Goal: Information Seeking & Learning: Learn about a topic

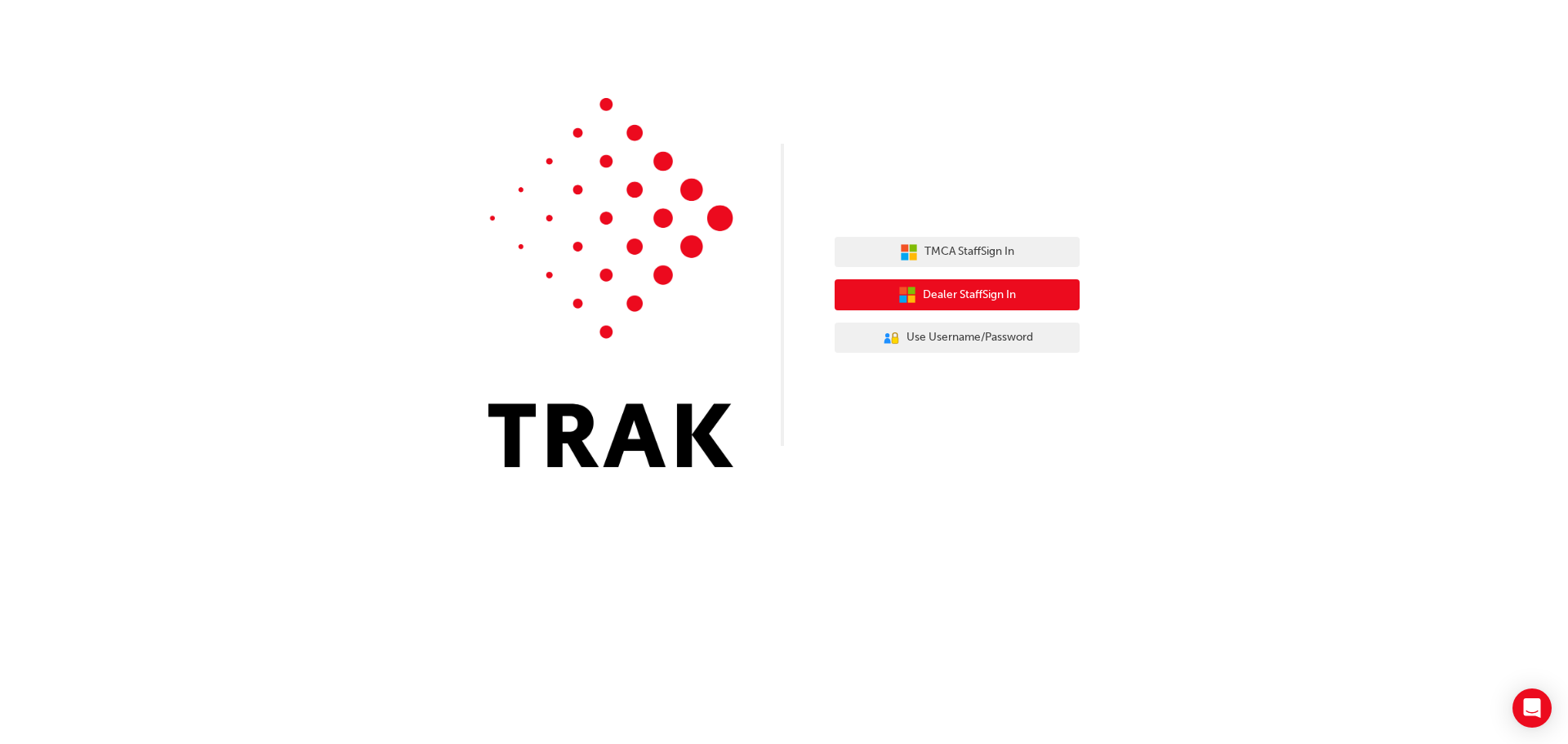
click at [971, 294] on span "Dealer Staff Sign In" at bounding box center [970, 295] width 93 height 19
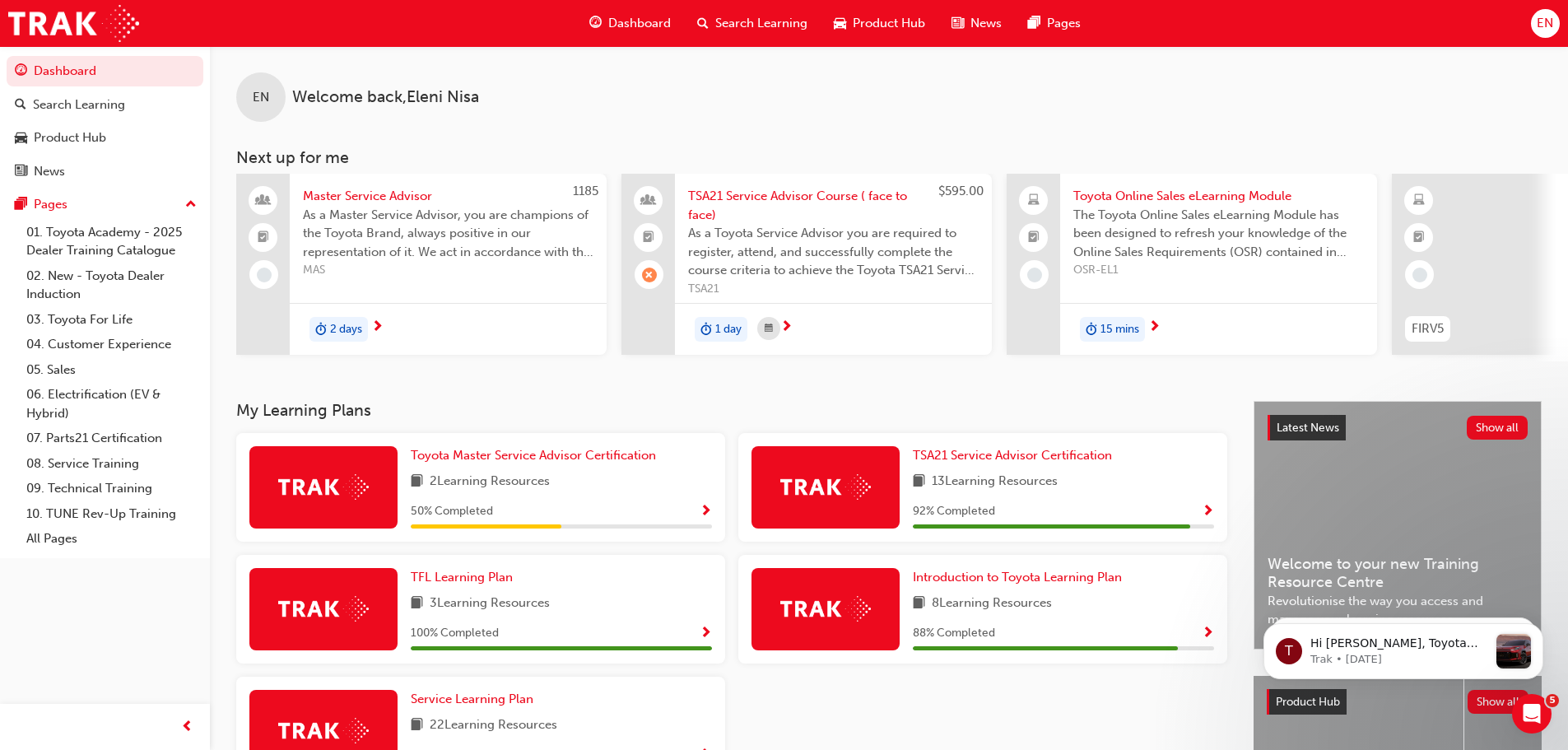
click at [878, 14] on span "Product Hub" at bounding box center [889, 23] width 72 height 19
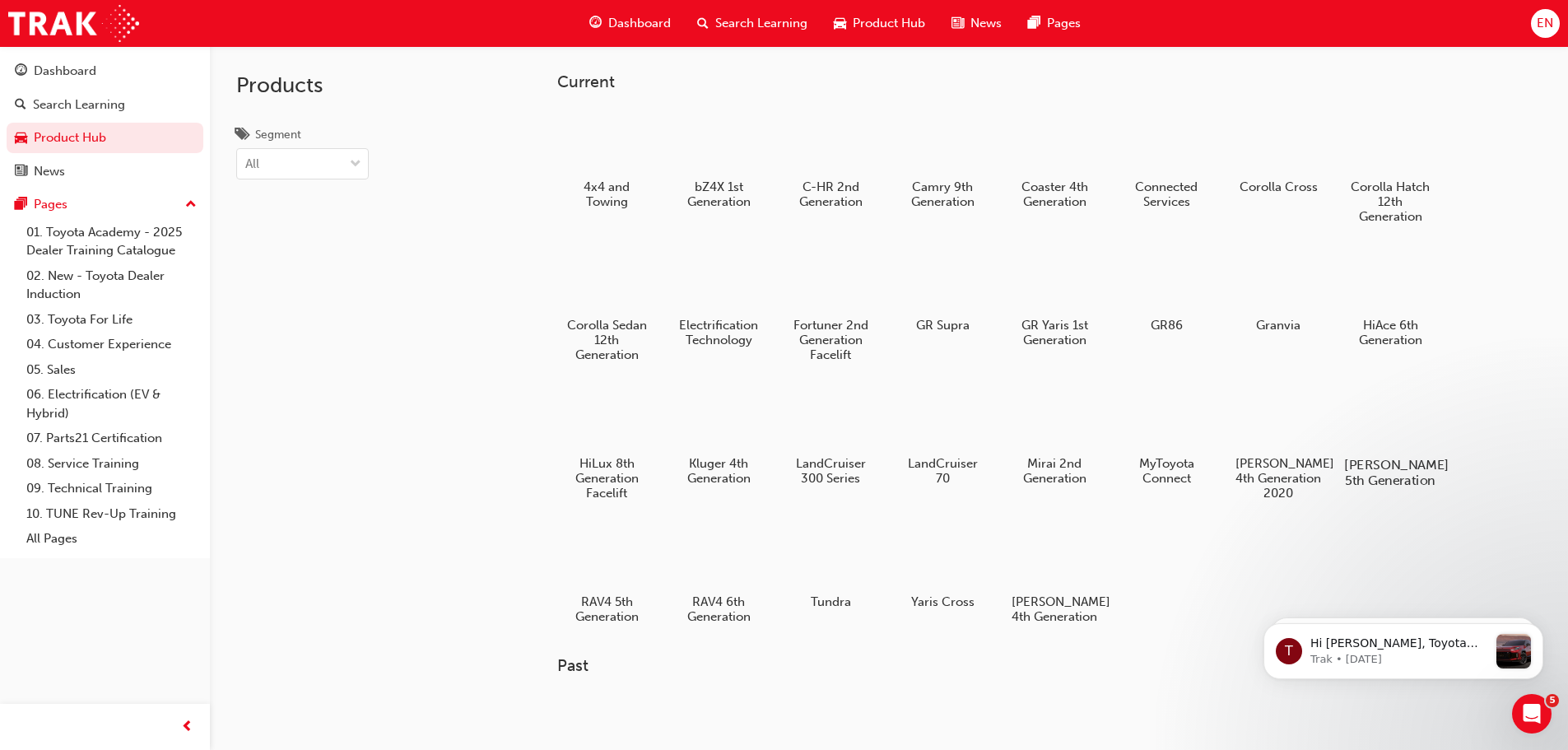
click at [1389, 458] on h5 "[PERSON_NAME] 5th Generation" at bounding box center [1389, 472] width 91 height 32
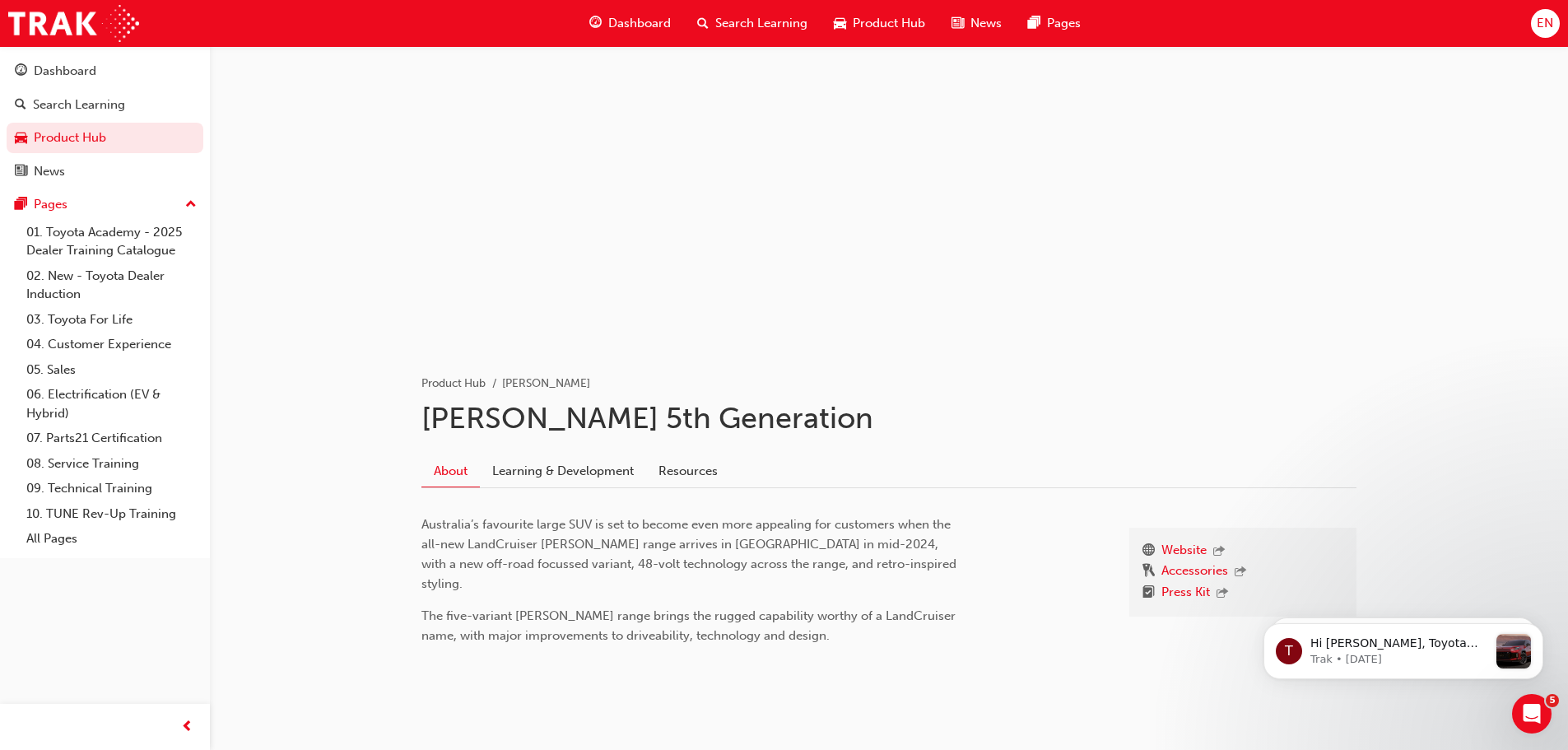
scroll to position [41, 0]
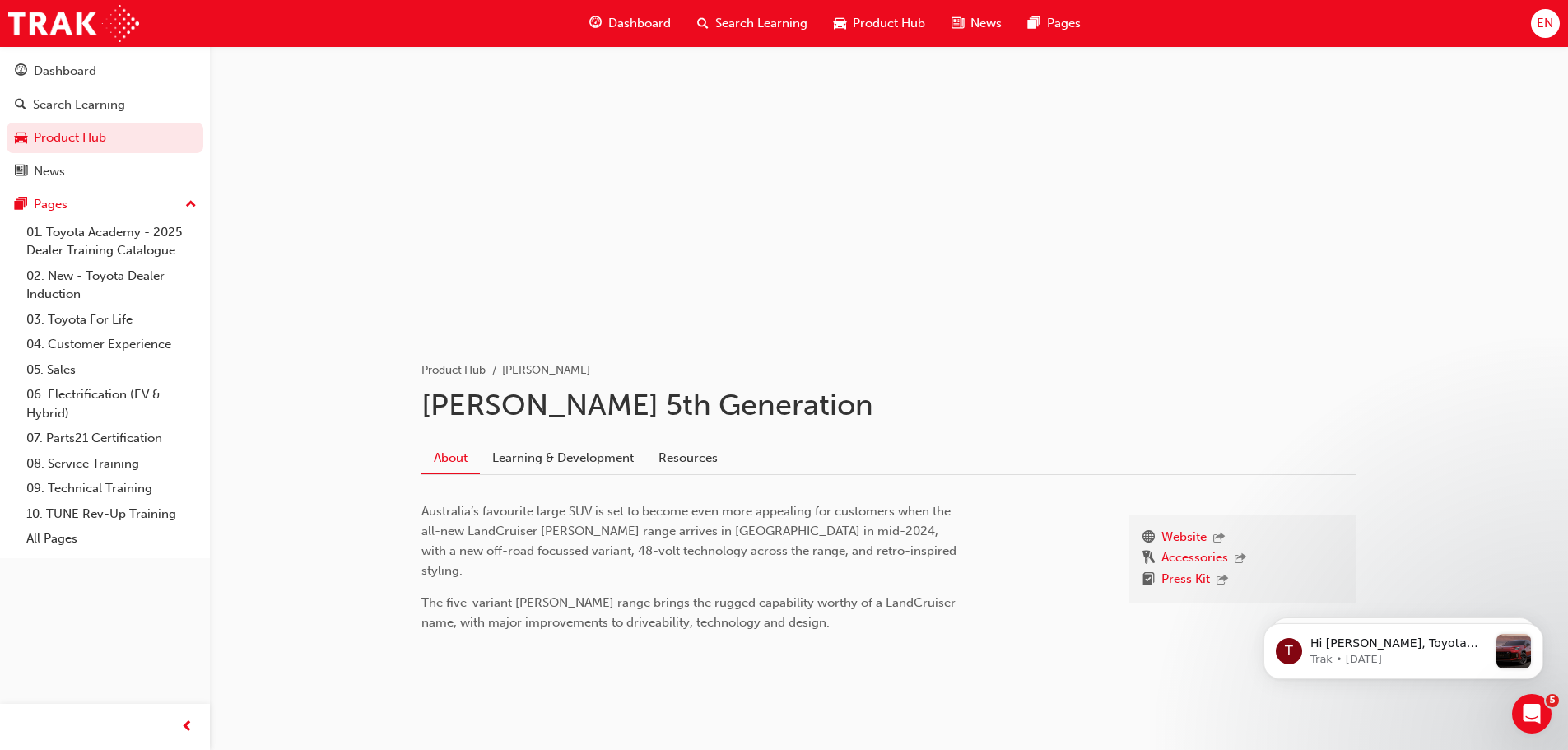
click at [563, 456] on link "Learning & Development" at bounding box center [563, 457] width 166 height 32
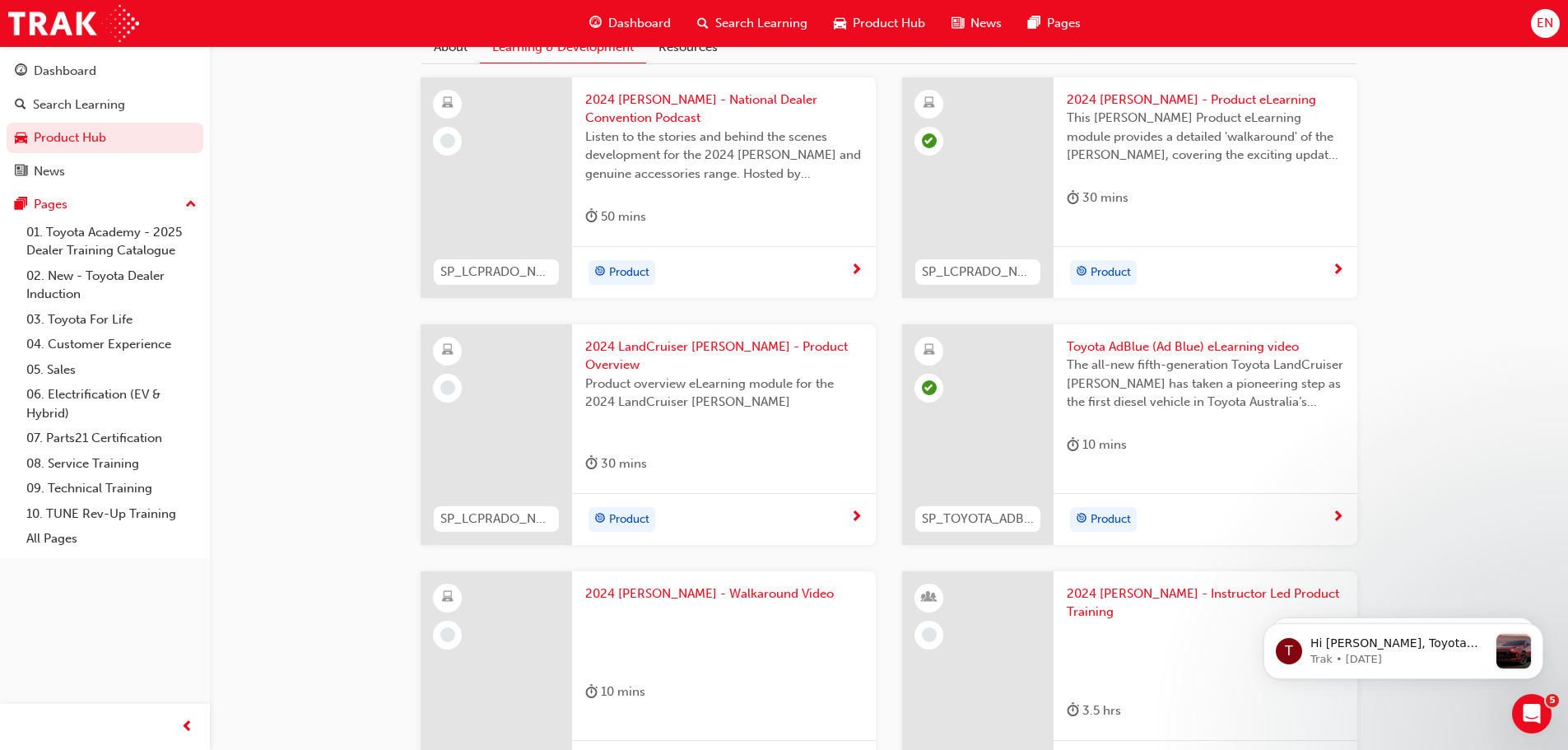
scroll to position [411, 0]
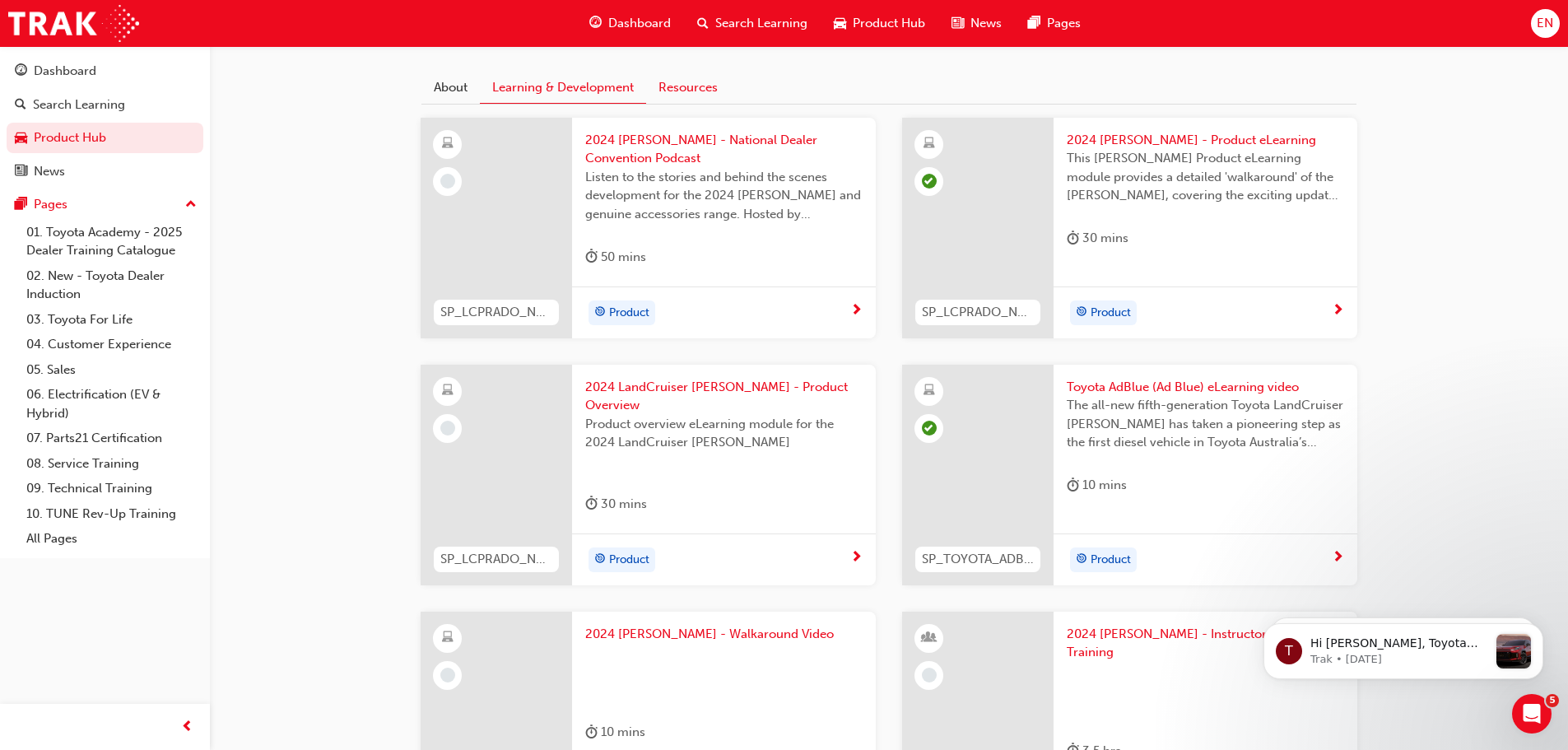
click at [706, 95] on link "Resources" at bounding box center [688, 87] width 84 height 32
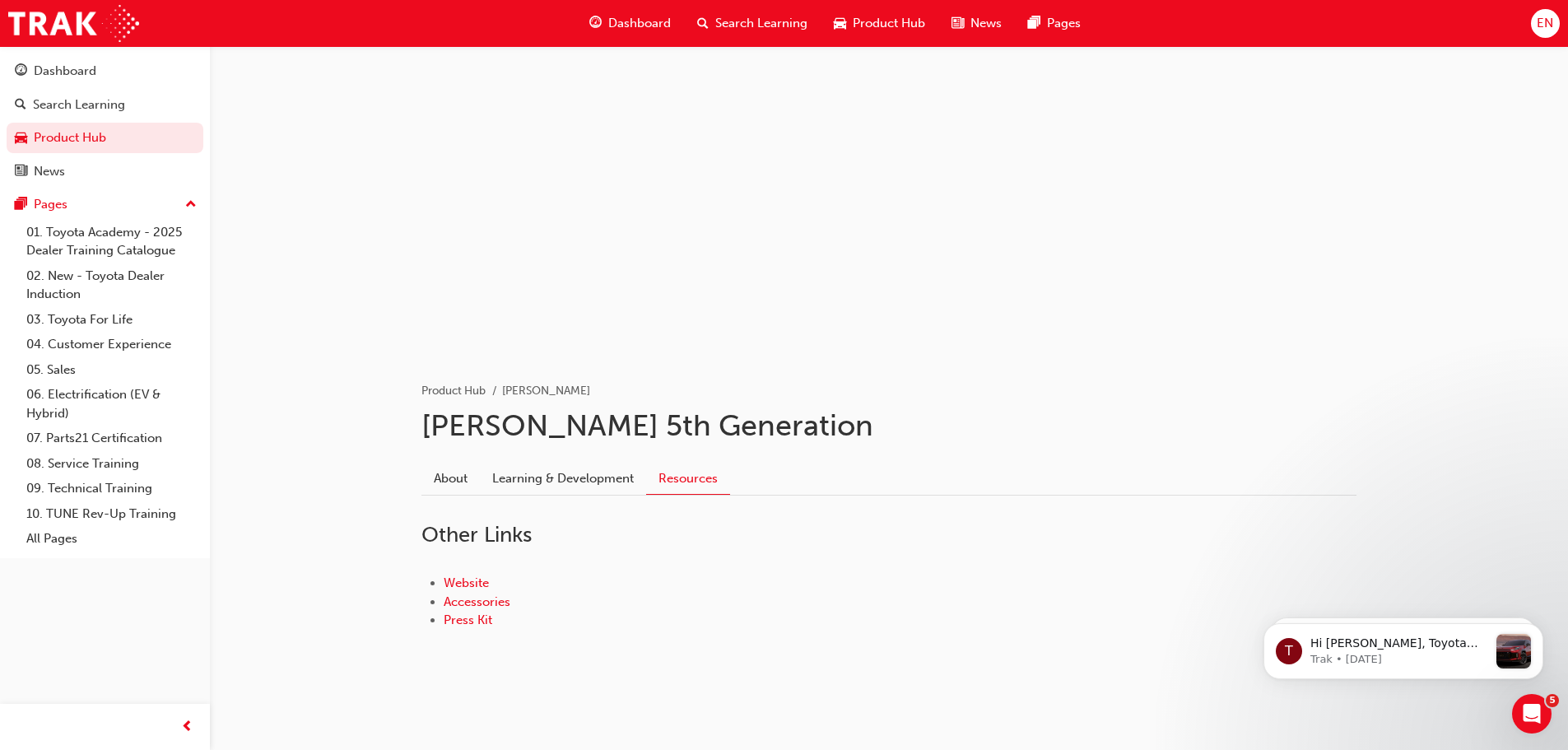
scroll to position [21, 0]
click at [476, 601] on link "Accessories" at bounding box center [477, 601] width 67 height 14
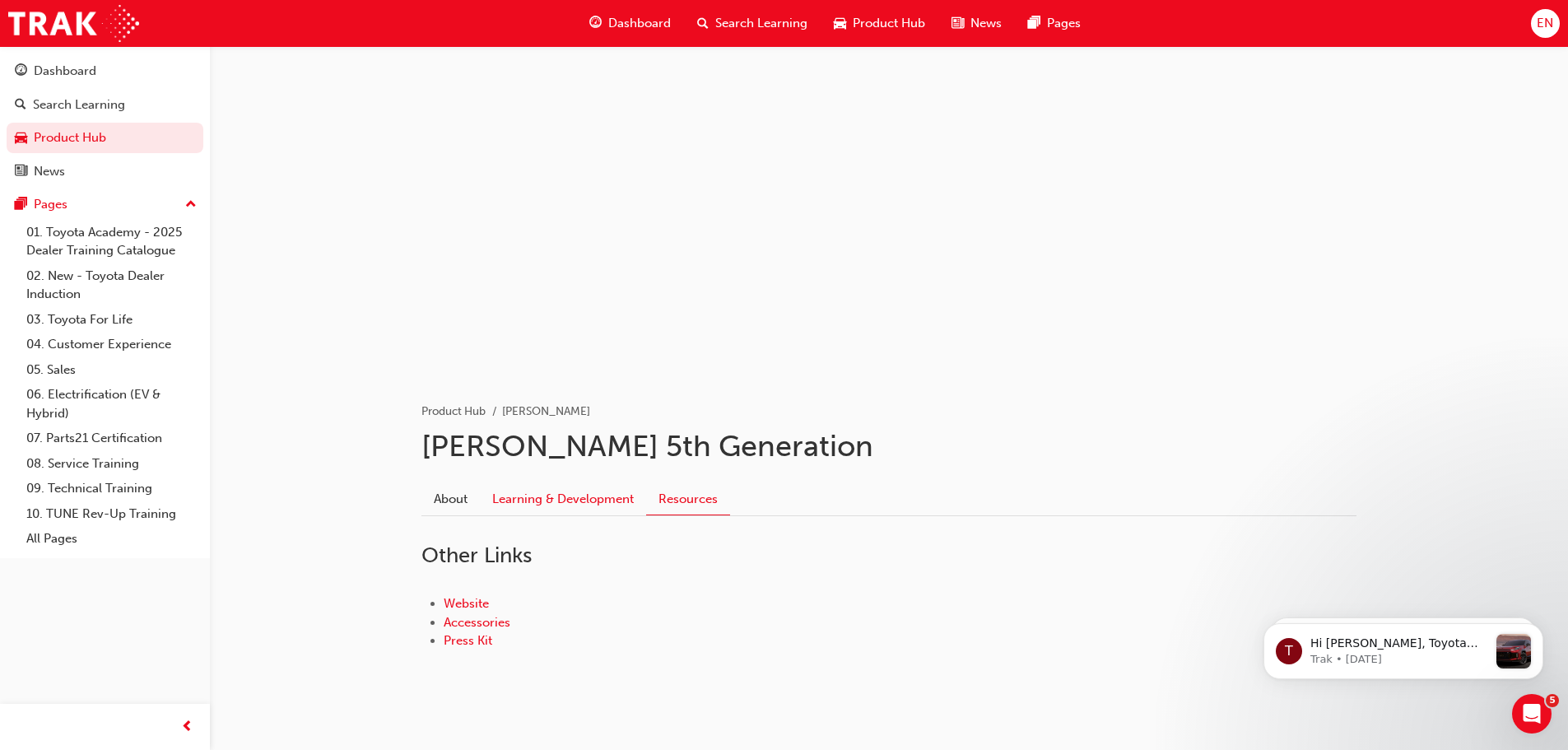
click at [551, 502] on link "Learning & Development" at bounding box center [563, 498] width 166 height 32
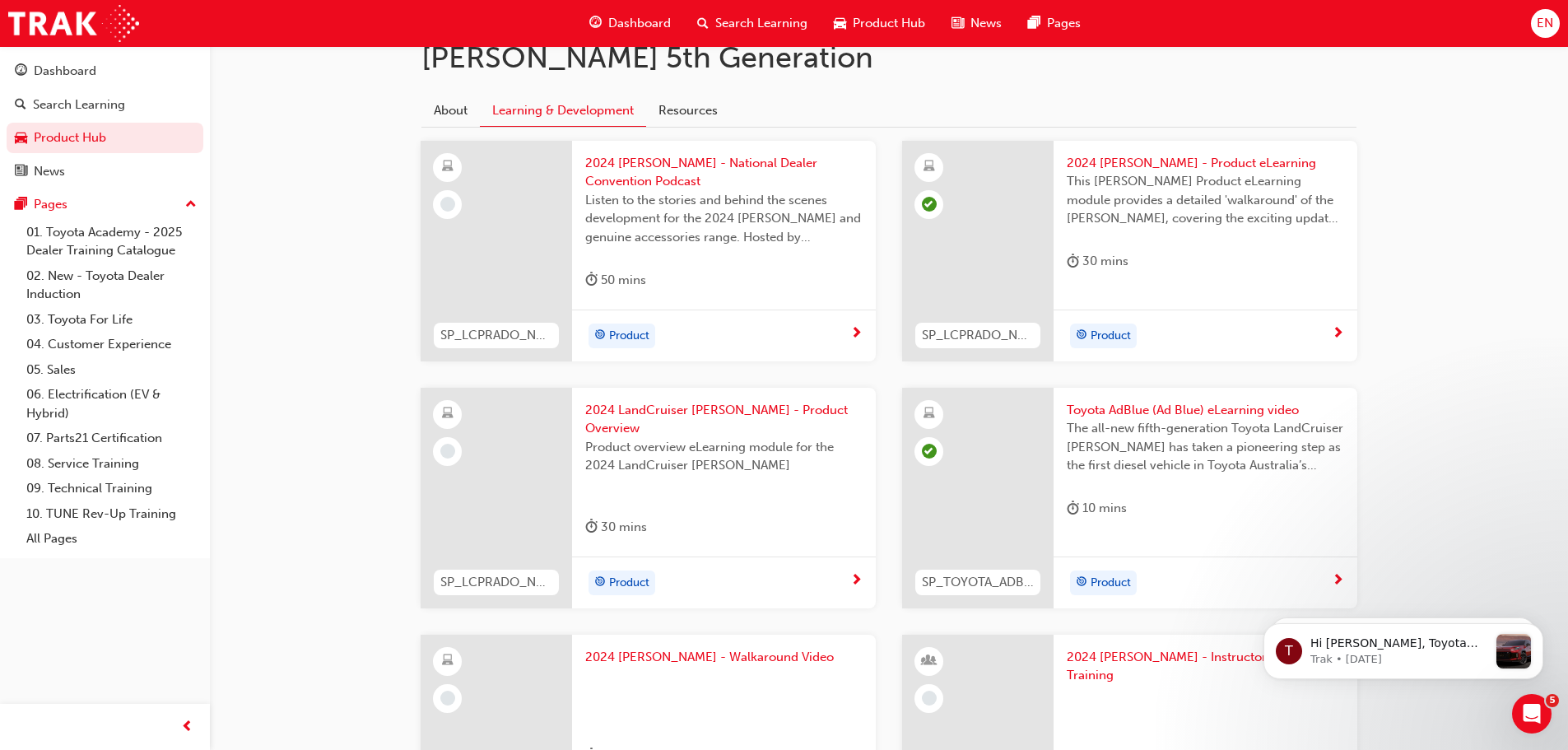
scroll to position [411, 0]
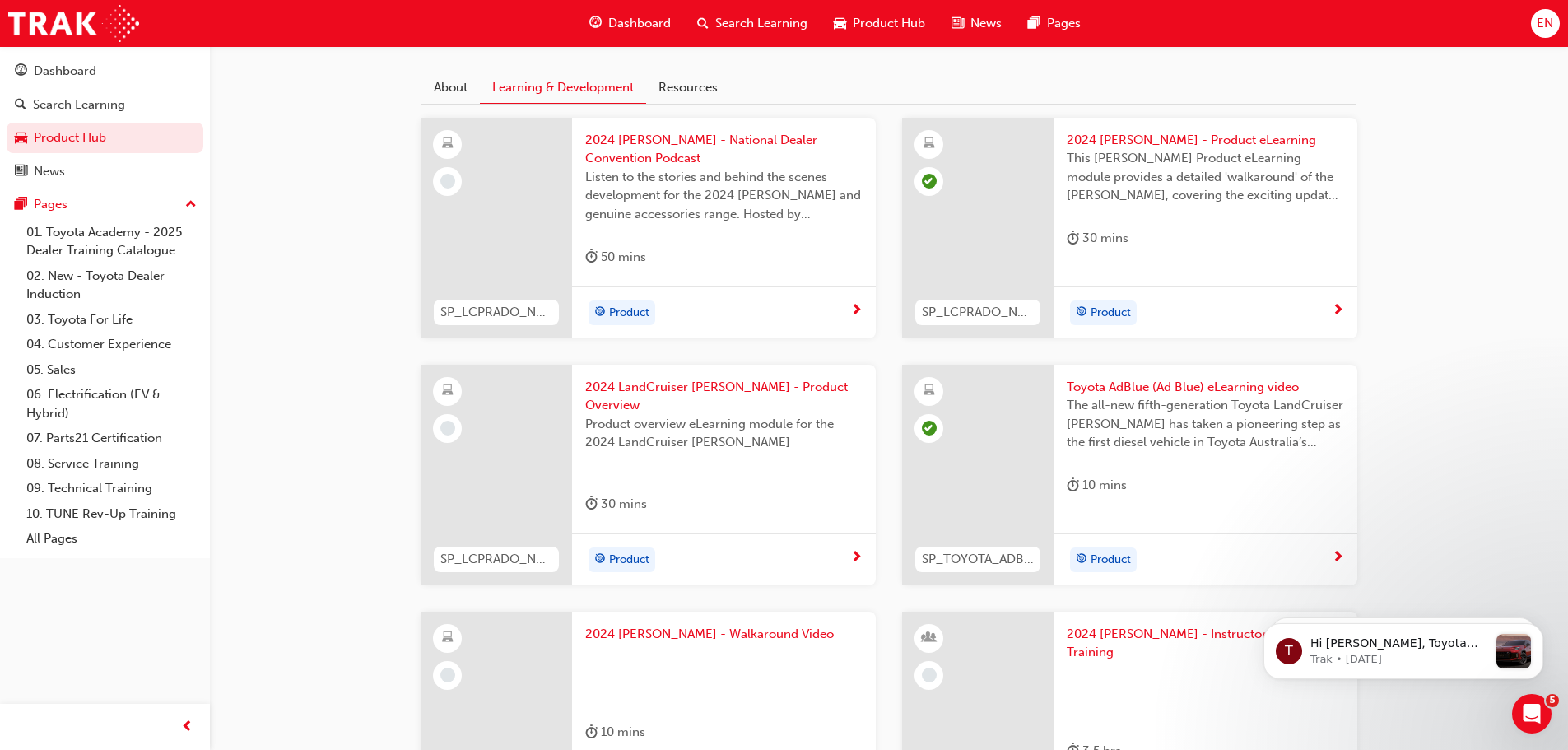
click at [698, 393] on span "2024 LandCruiser [PERSON_NAME] - Product Overview" at bounding box center [724, 396] width 278 height 37
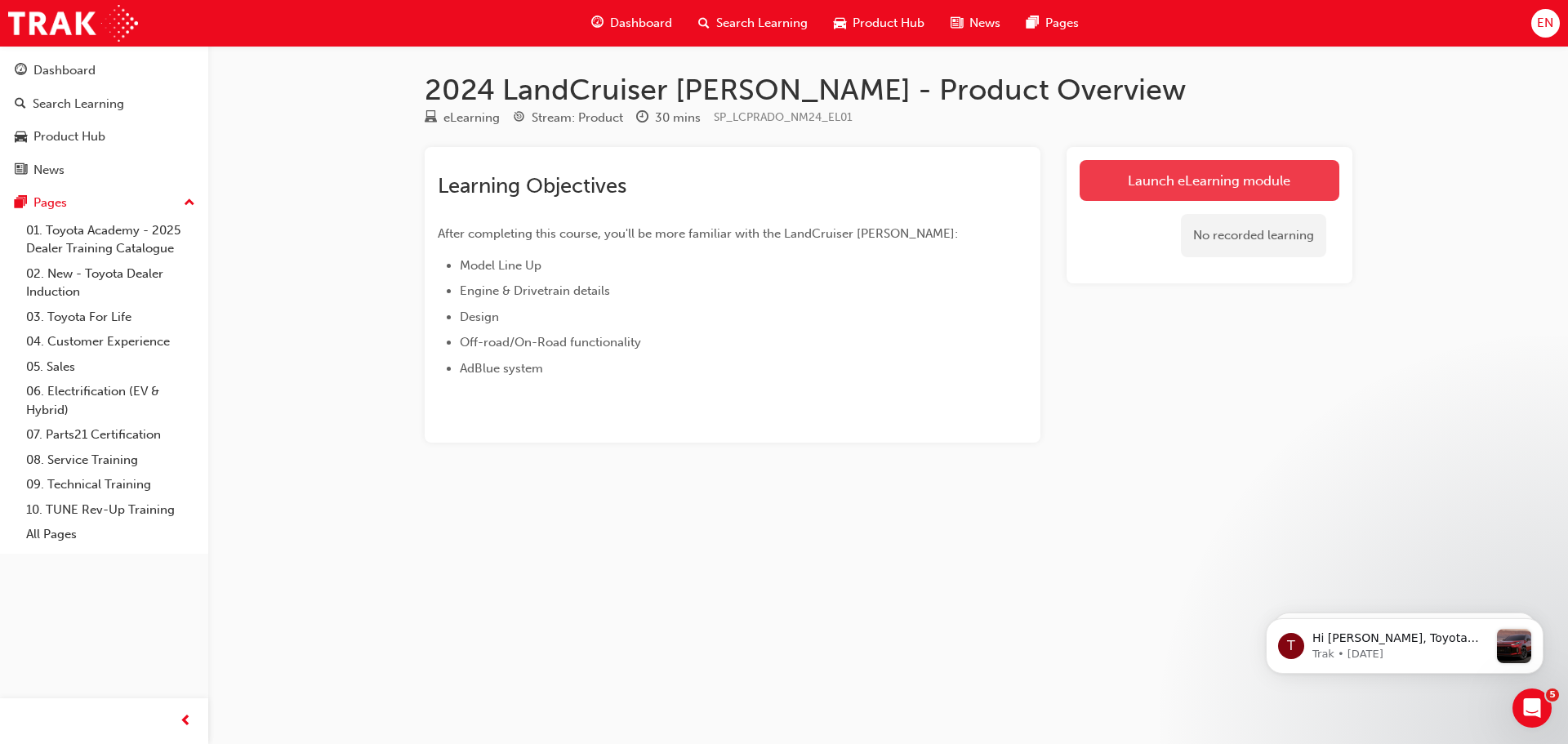
click at [1139, 200] on link "Launch eLearning module" at bounding box center [1209, 181] width 259 height 41
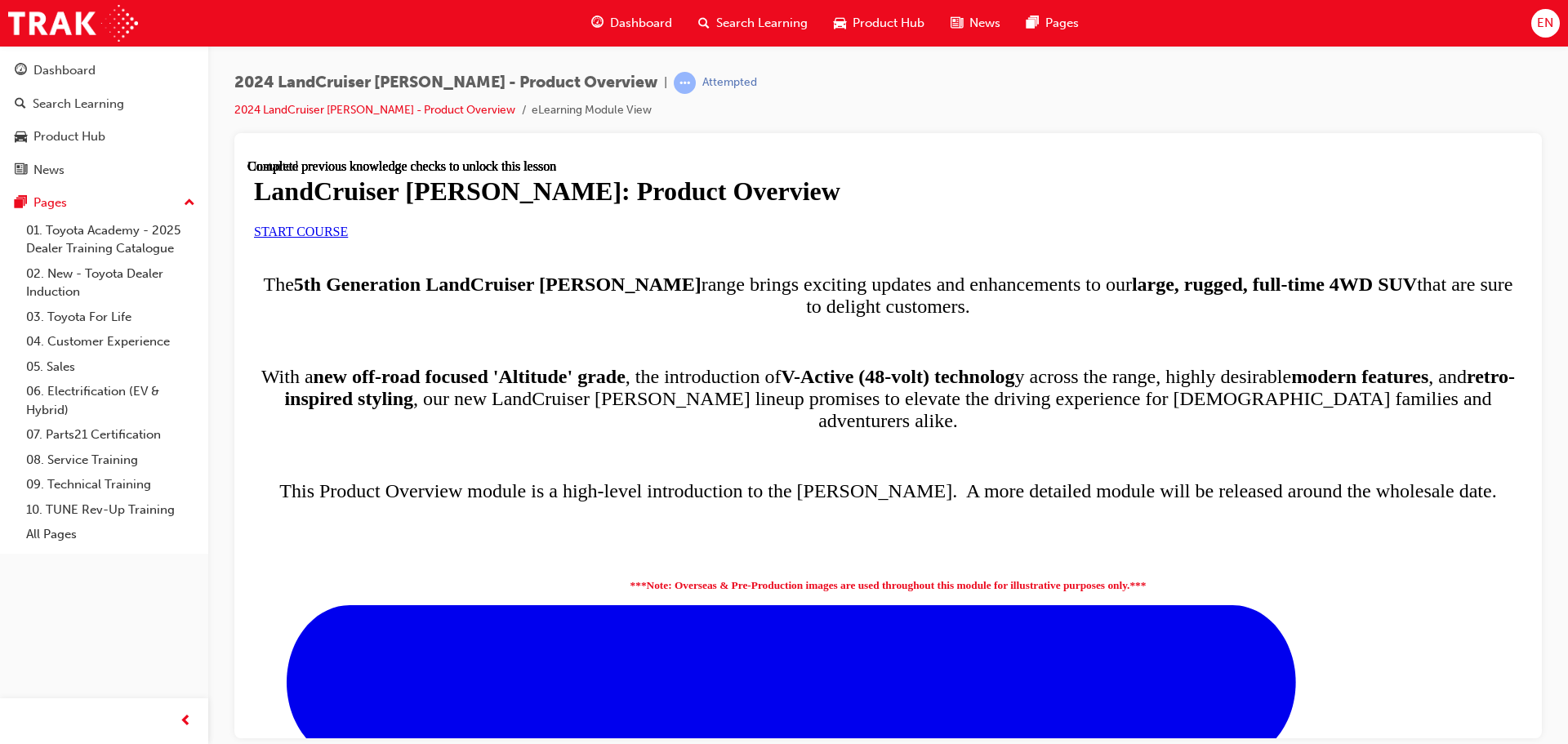
scroll to position [816, 0]
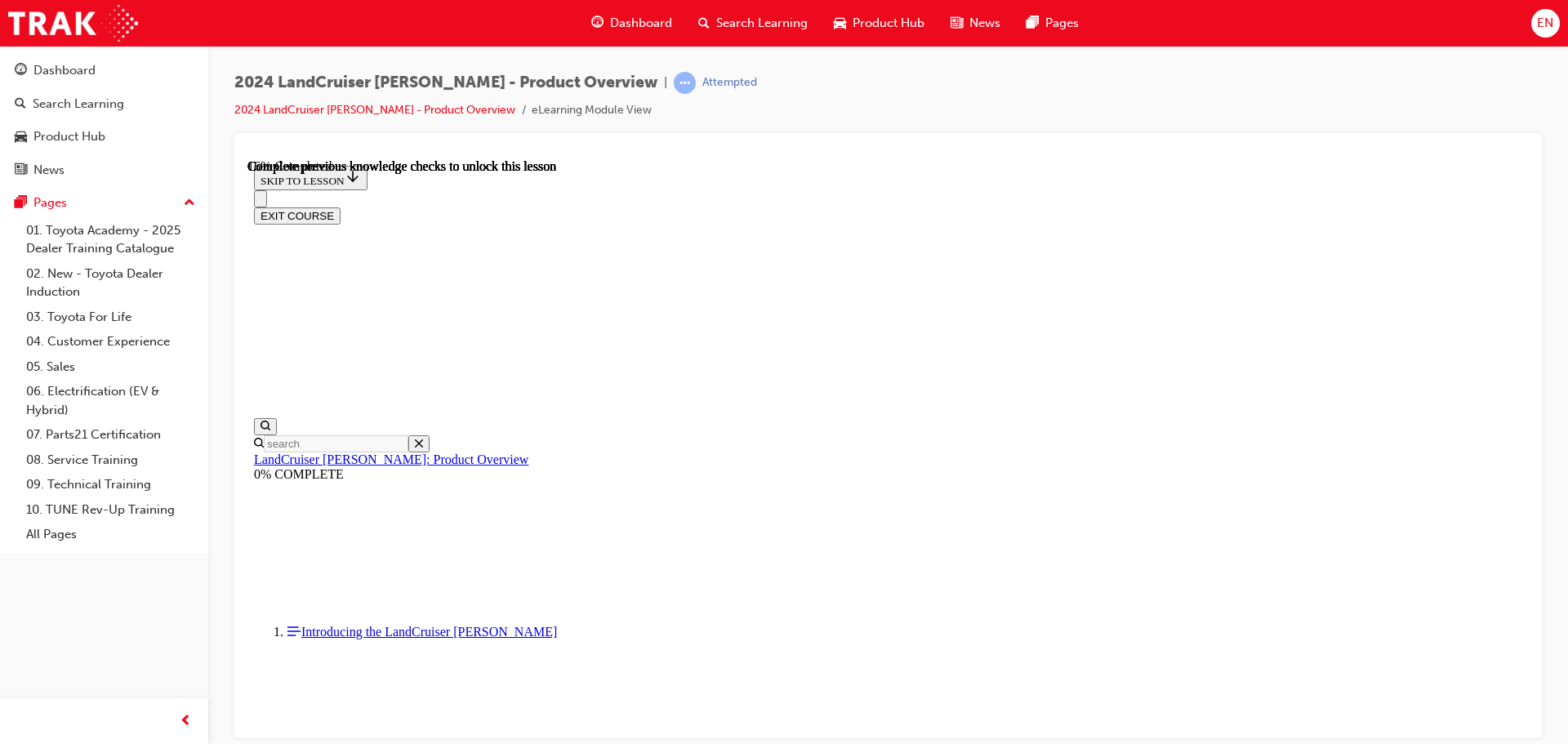
scroll to position [900, 0]
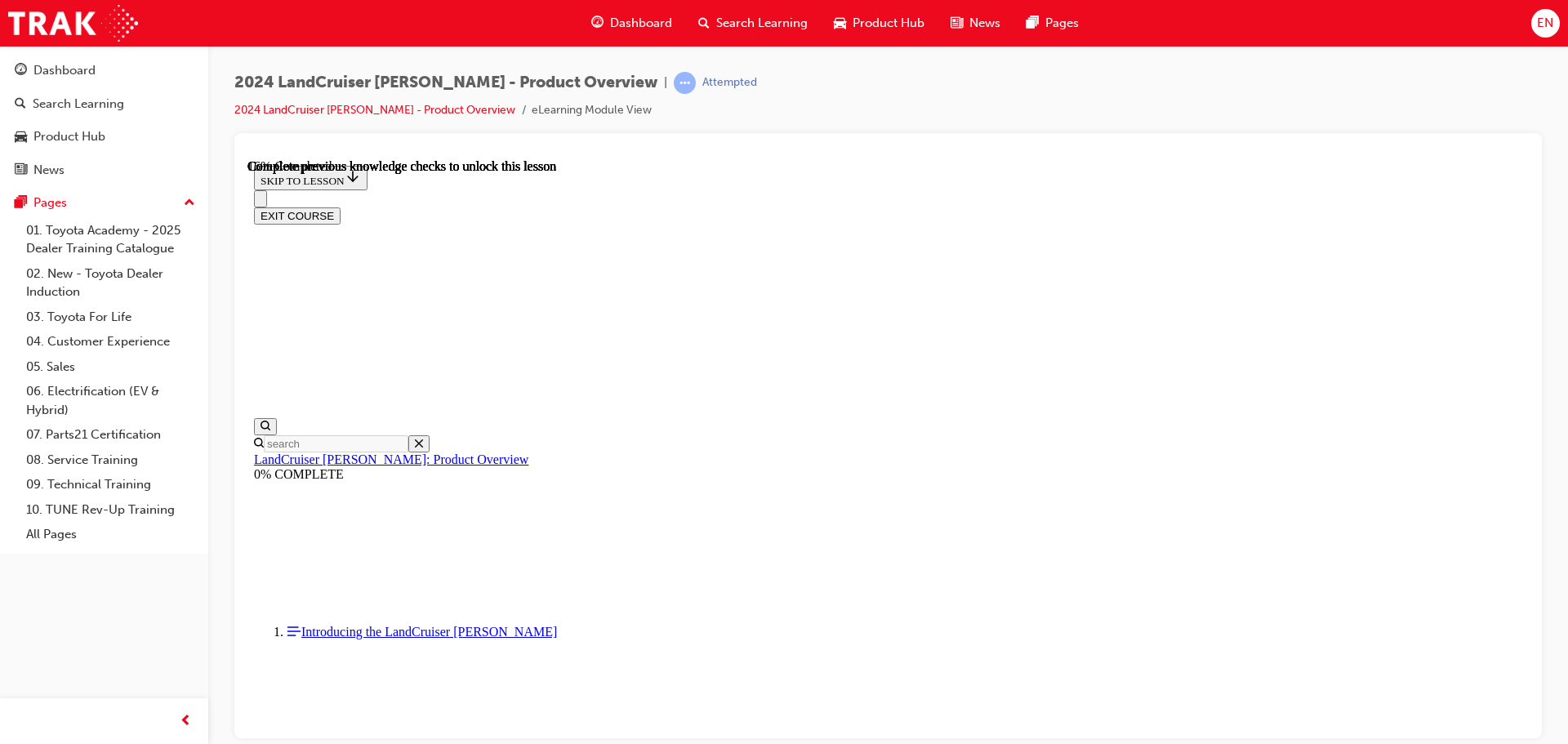
drag, startPoint x: 924, startPoint y: 705, endPoint x: 1327, endPoint y: 716, distance: 403.2
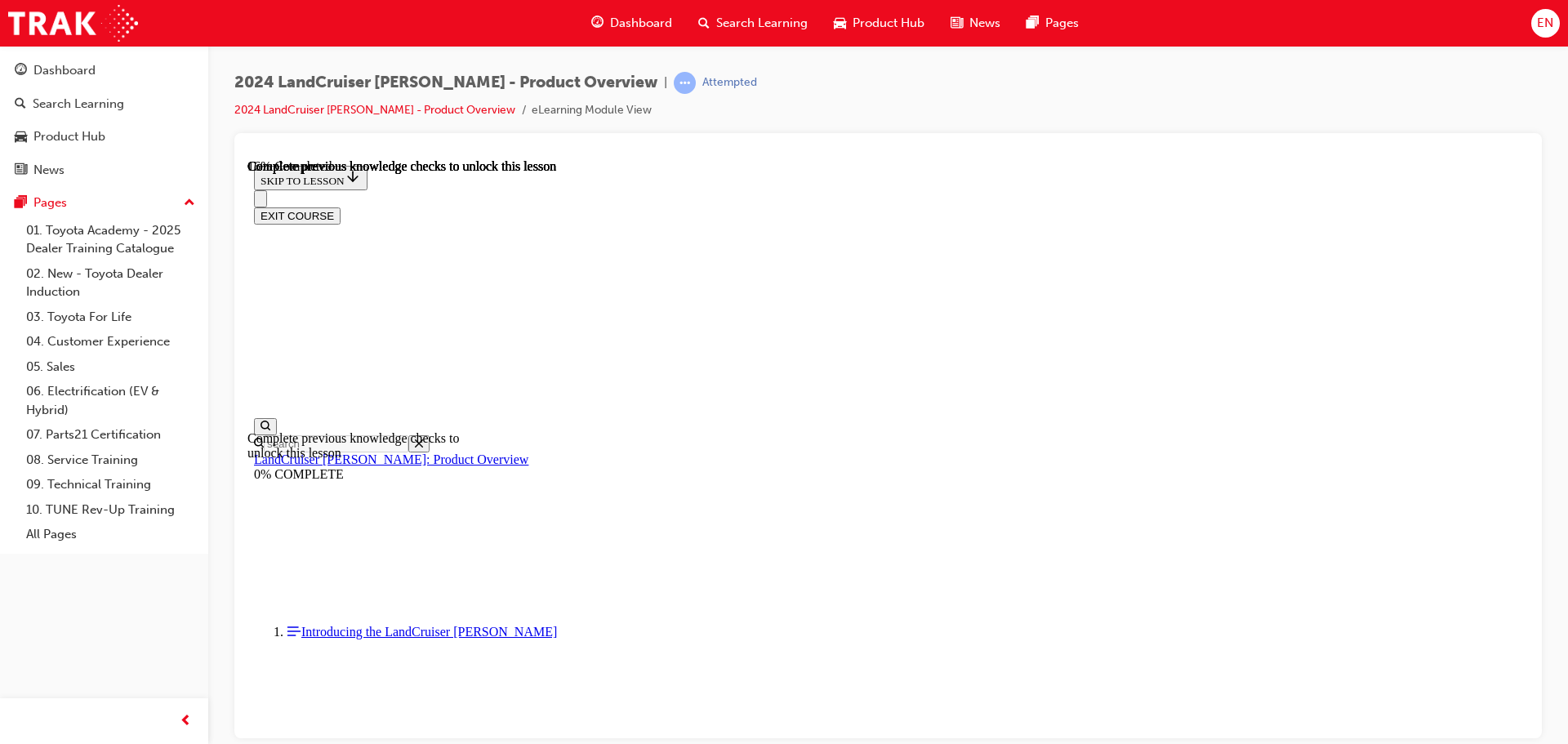
drag, startPoint x: 1511, startPoint y: 707, endPoint x: 1477, endPoint y: 714, distance: 34.7
